Goal: Navigation & Orientation: Find specific page/section

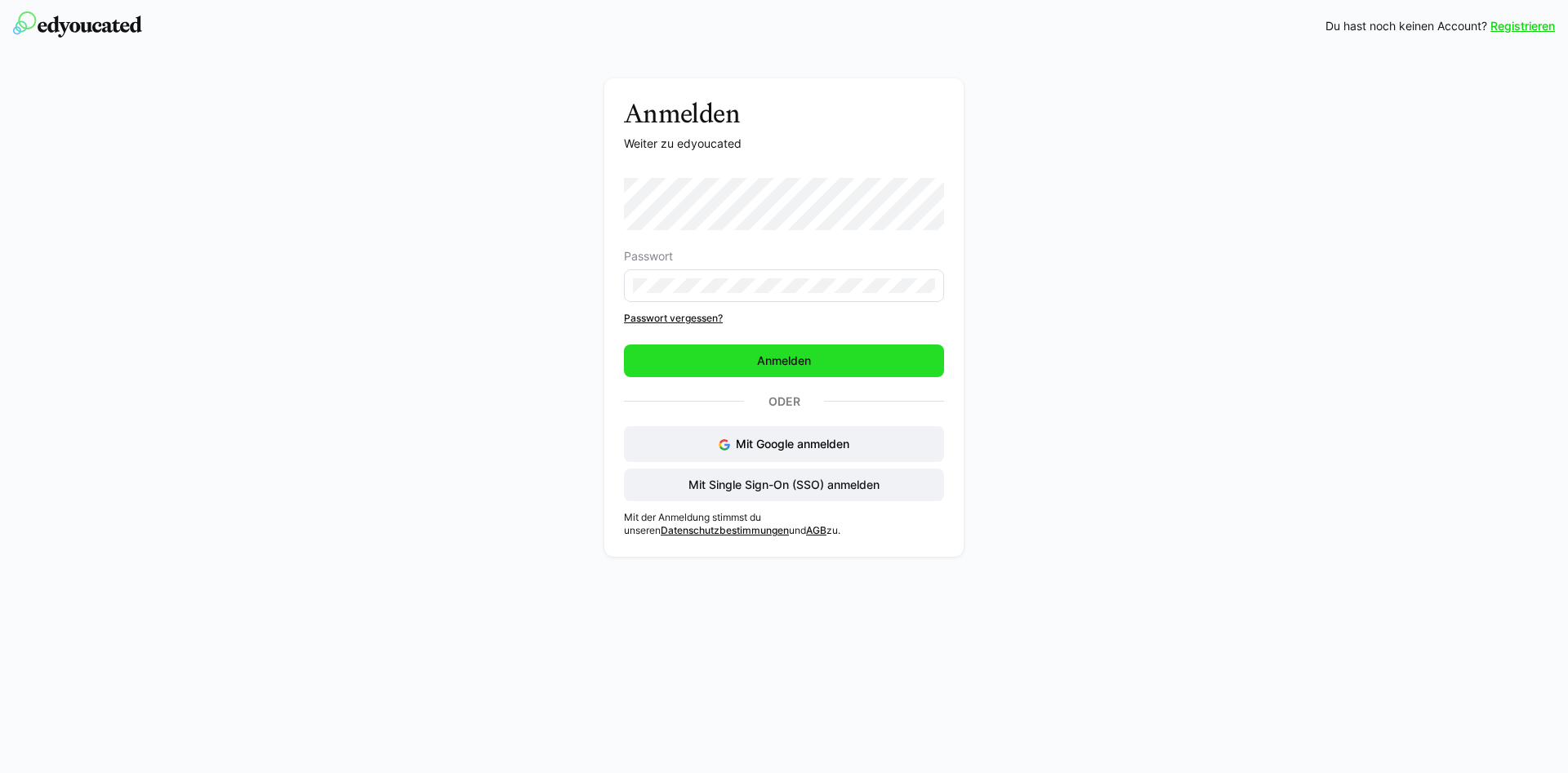
click at [828, 367] on span "Anmelden" at bounding box center [784, 361] width 320 height 33
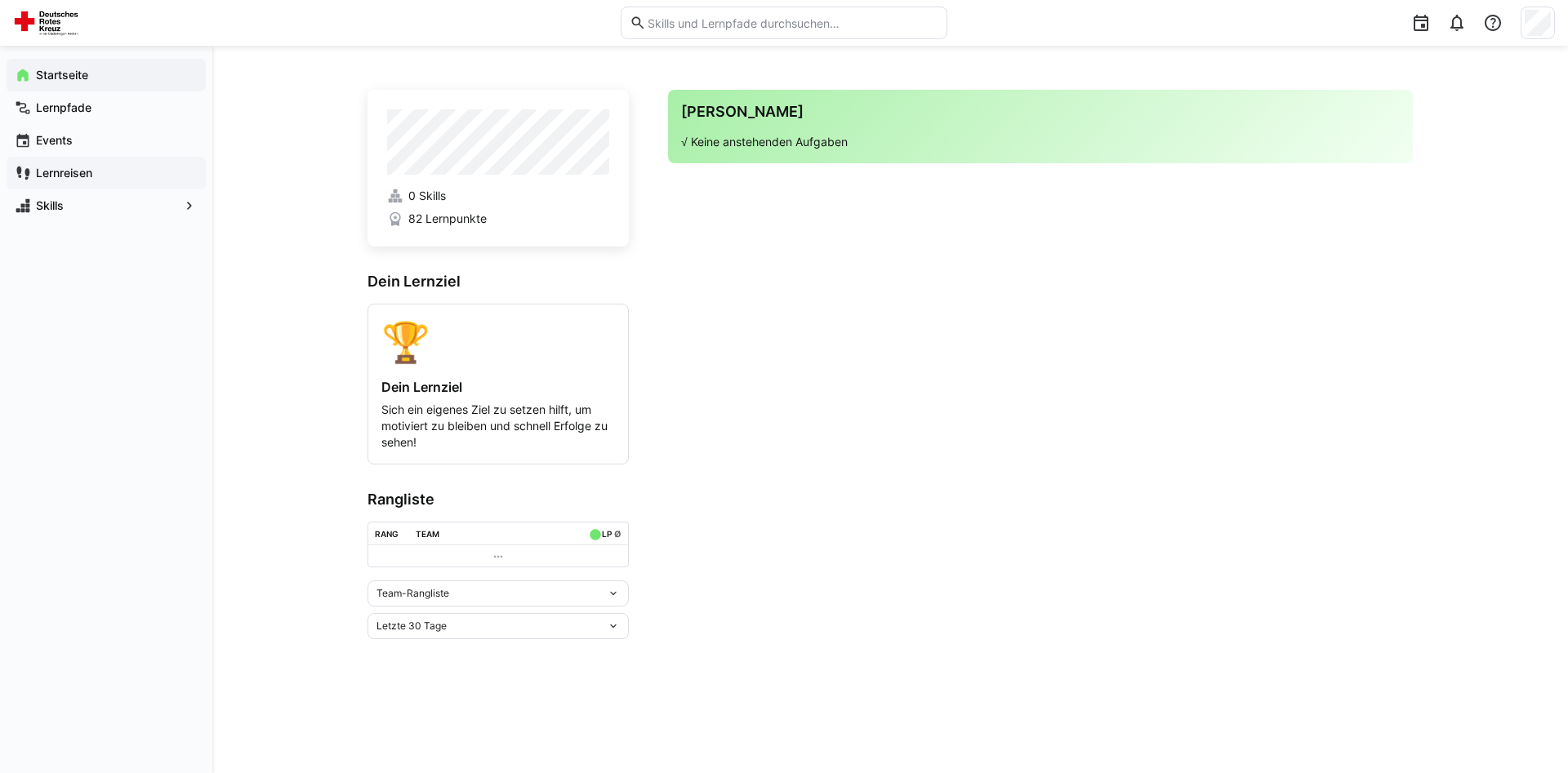
click at [99, 164] on div "Lernreisen" at bounding box center [107, 173] width 200 height 33
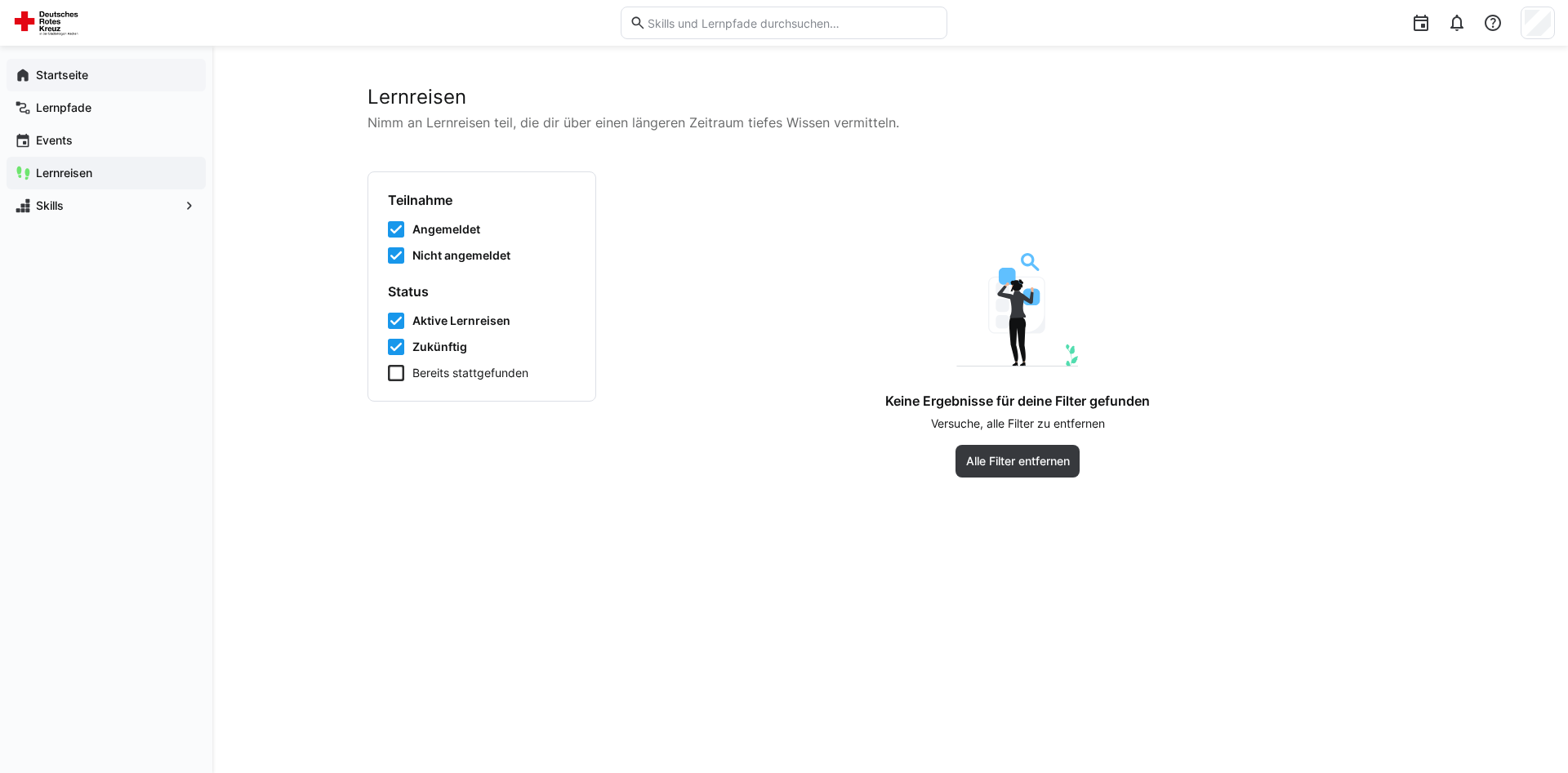
click at [101, 78] on span "Startseite" at bounding box center [115, 75] width 164 height 16
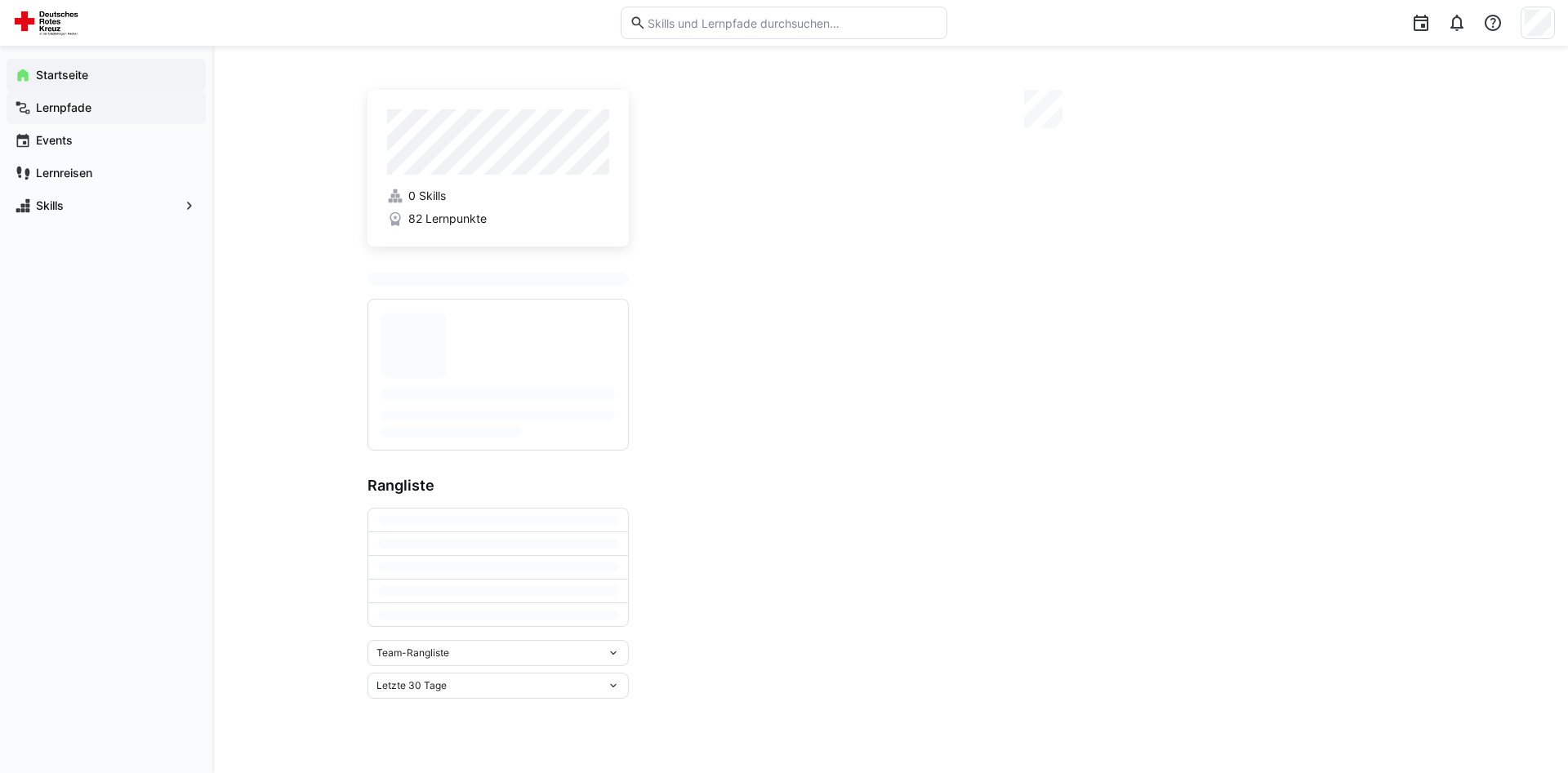
click at [96, 99] on div "Lernpfade" at bounding box center [107, 108] width 200 height 33
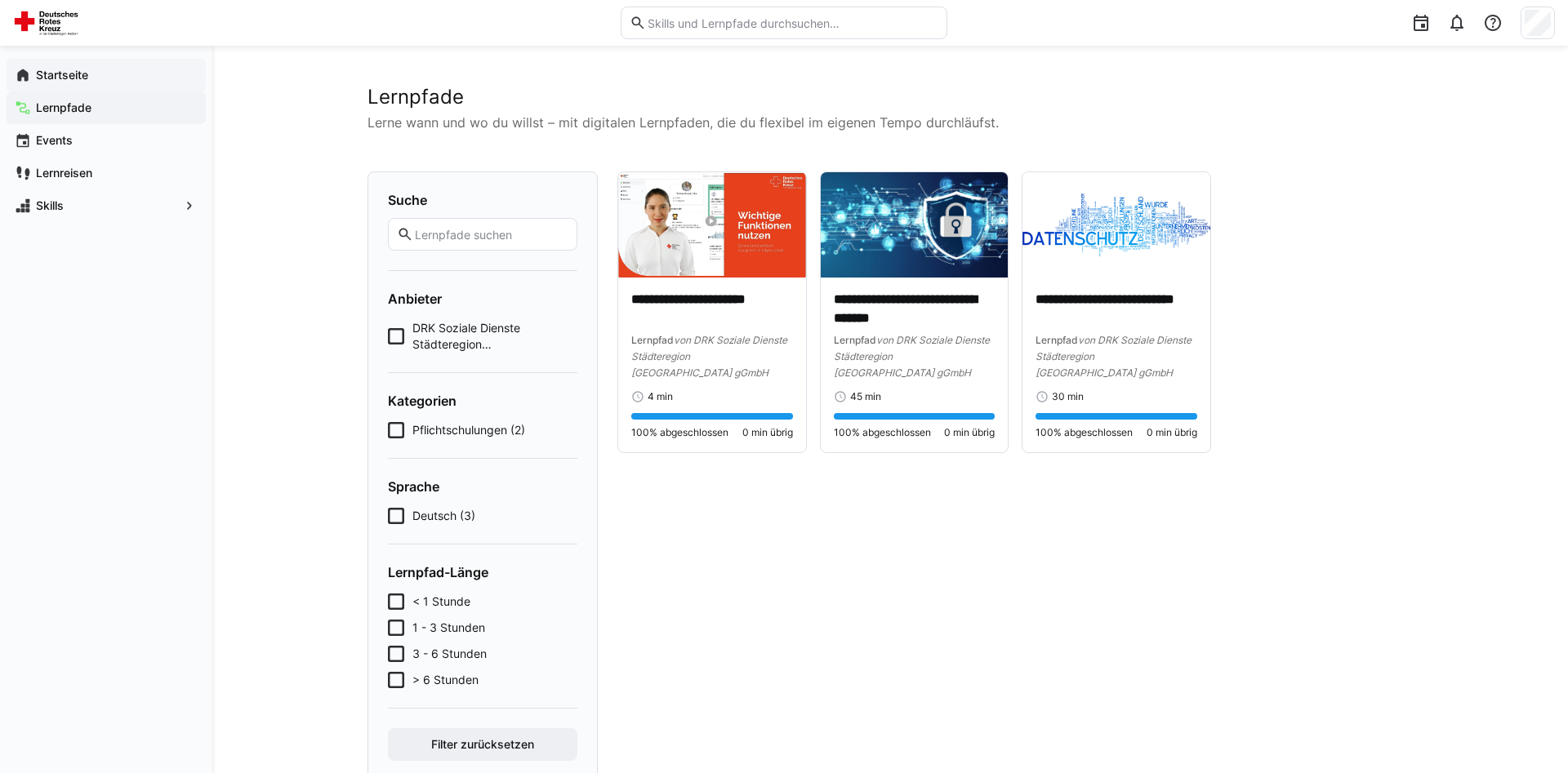
click at [90, 74] on span "Startseite" at bounding box center [115, 75] width 164 height 16
